Goal: Book appointment/travel/reservation

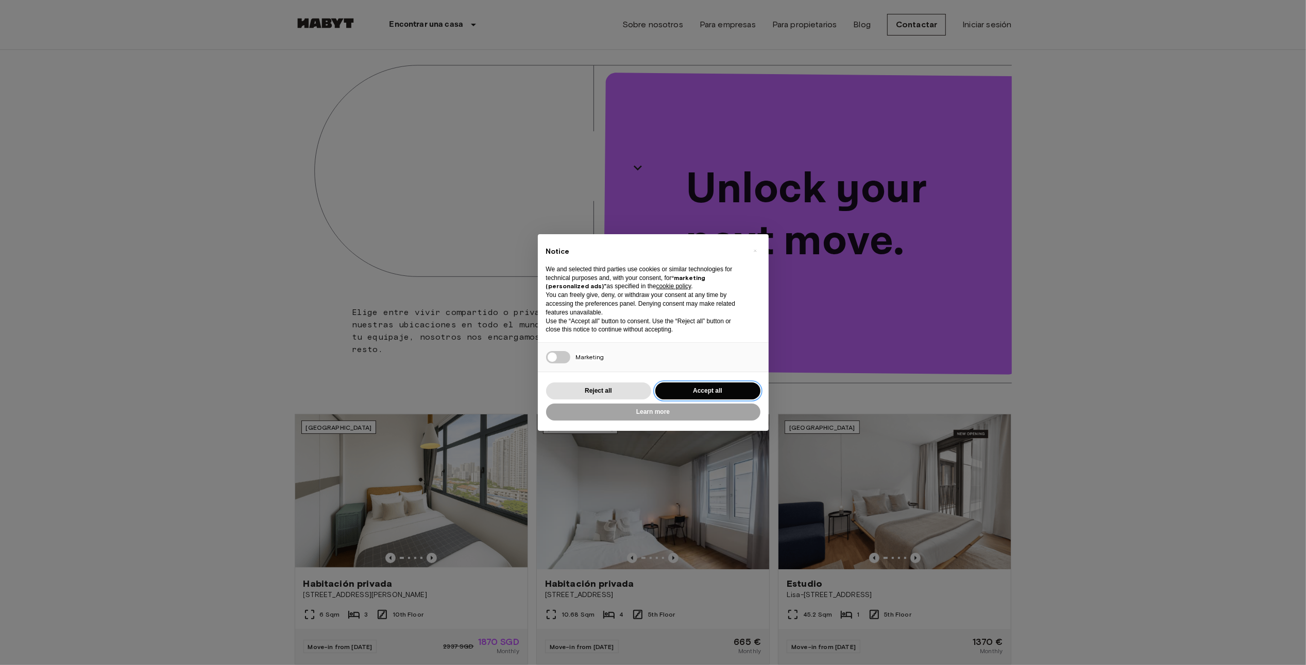
click at [723, 386] on button "Accept all" at bounding box center [707, 391] width 105 height 17
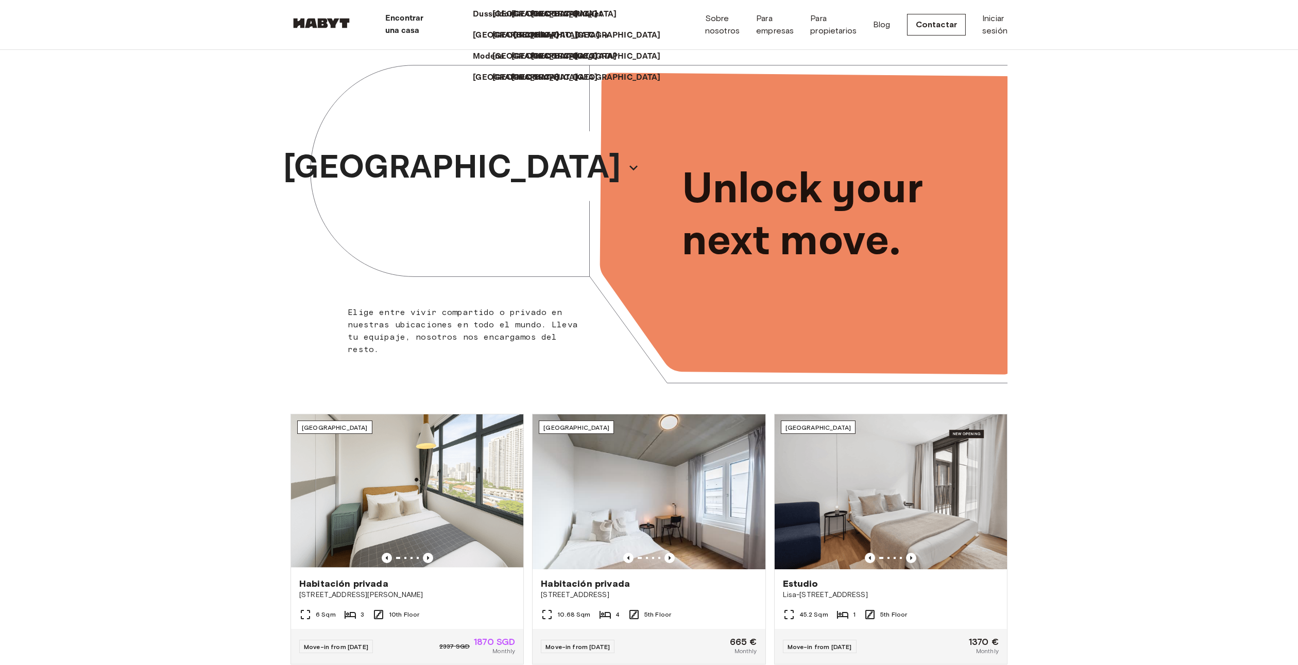
click at [514, 42] on p "[GEOGRAPHIC_DATA]" at bounding box center [557, 35] width 86 height 12
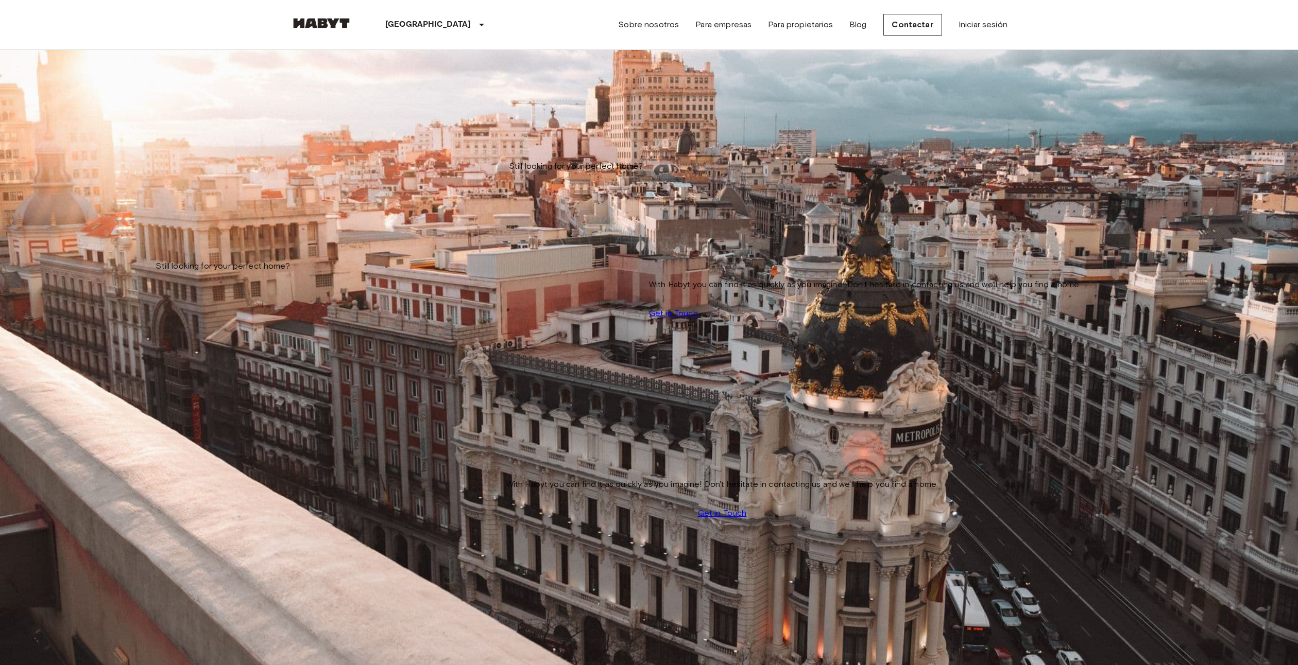
click at [346, 102] on input "Move-in date" at bounding box center [327, 104] width 73 height 10
click at [291, 221] on button "22" at bounding box center [283, 215] width 16 height 11
type input "**********"
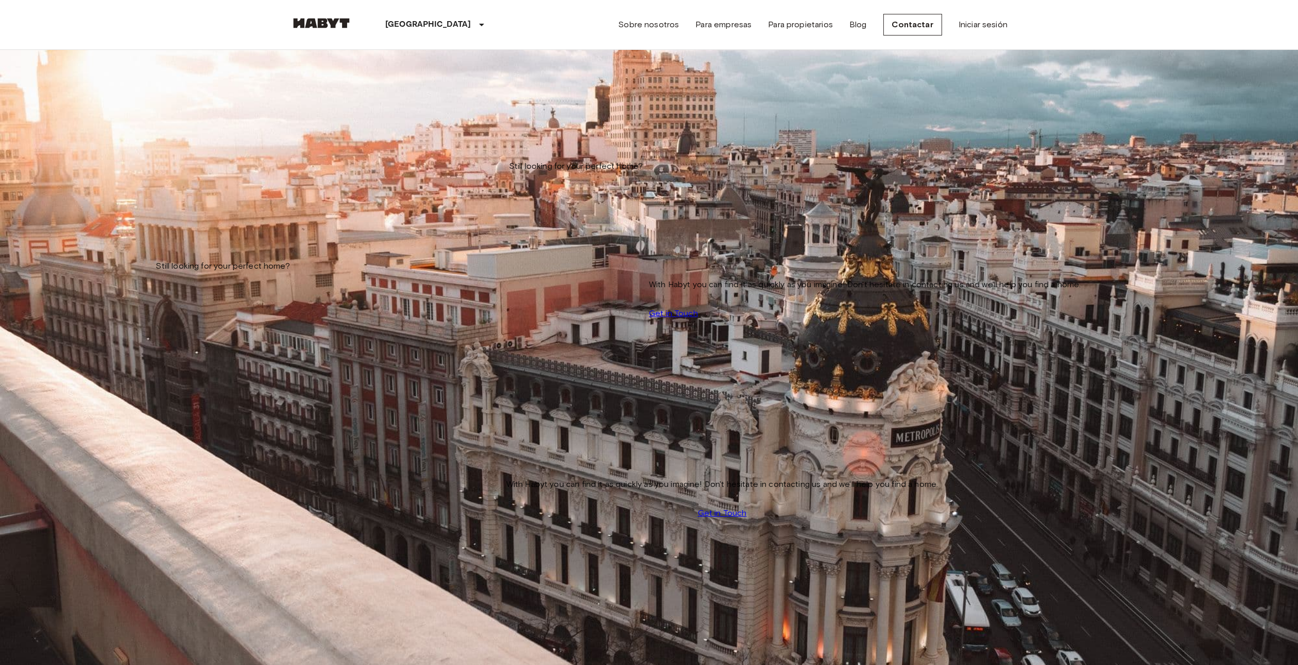
click at [669, 623] on icon "Previous image" at bounding box center [670, 625] width 2 height 4
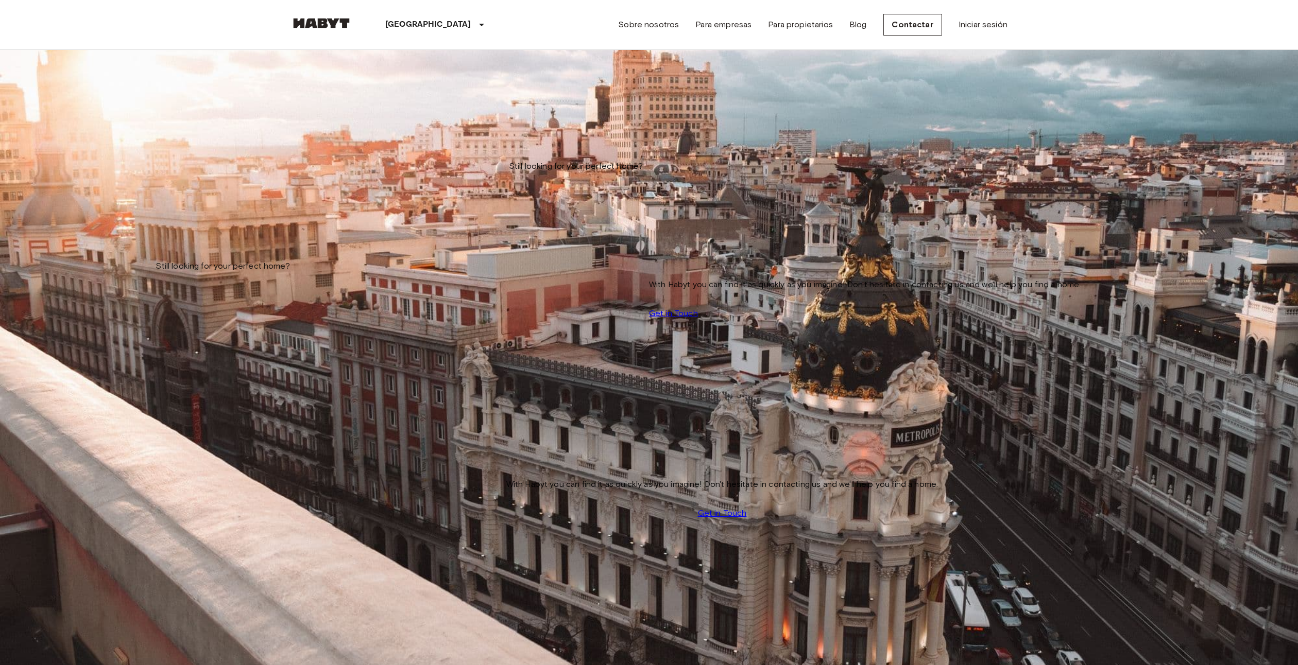
click at [669, 623] on icon "Previous image" at bounding box center [670, 625] width 2 height 4
